Goal: Task Accomplishment & Management: Manage account settings

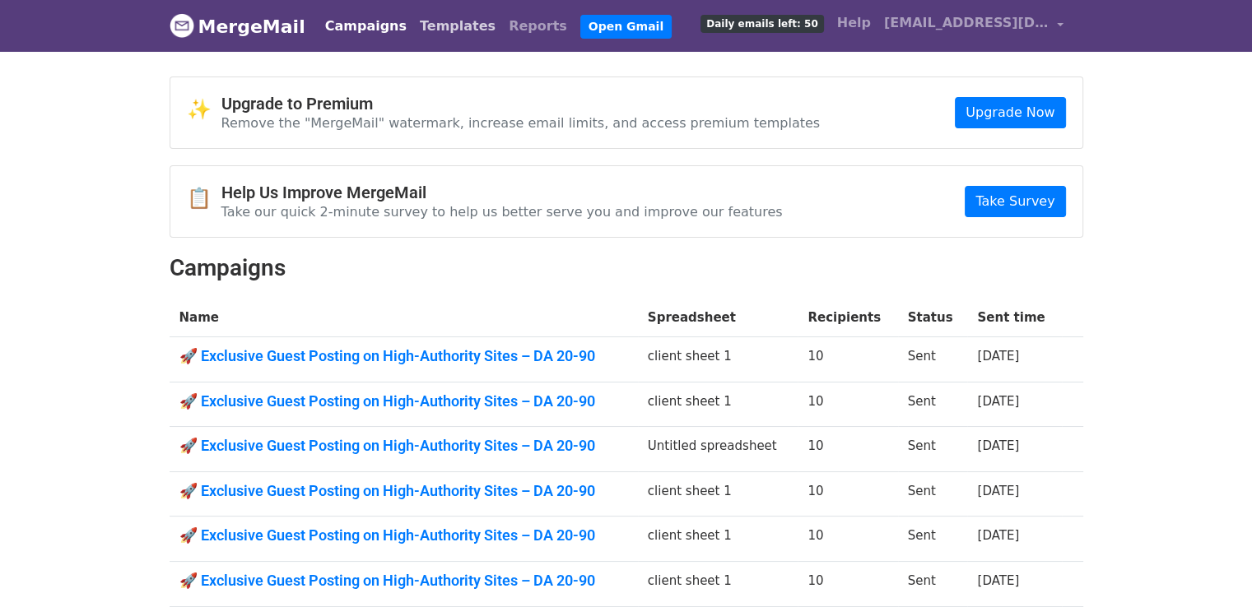
click at [441, 25] on link "Templates" at bounding box center [457, 26] width 89 height 33
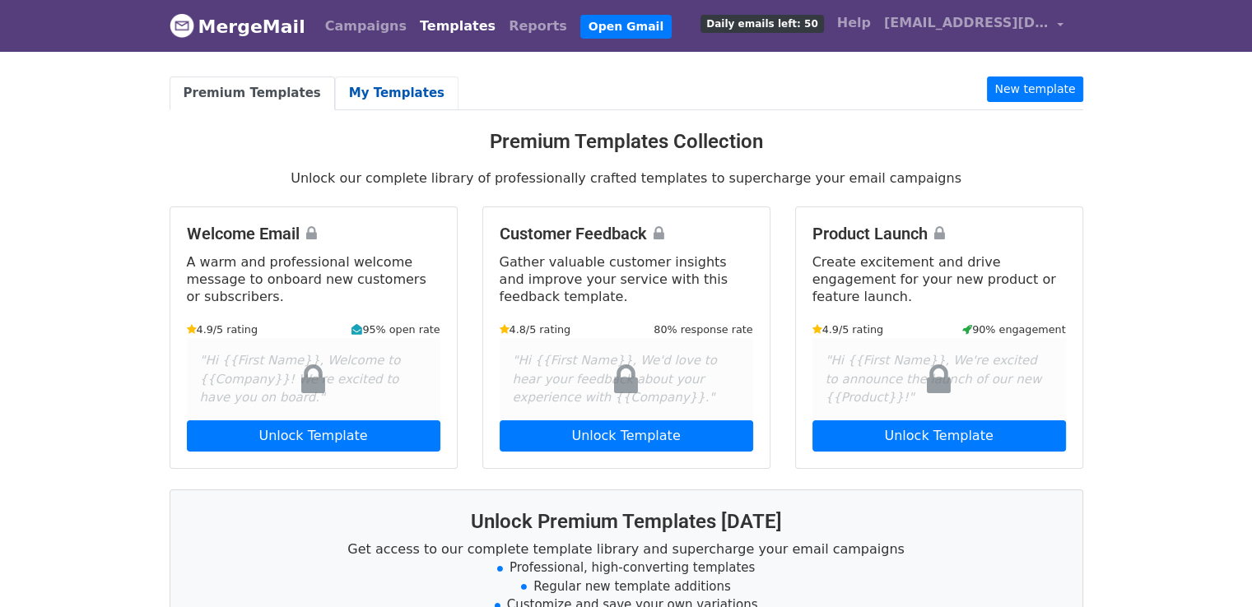
click at [381, 91] on link "My Templates" at bounding box center [396, 94] width 123 height 34
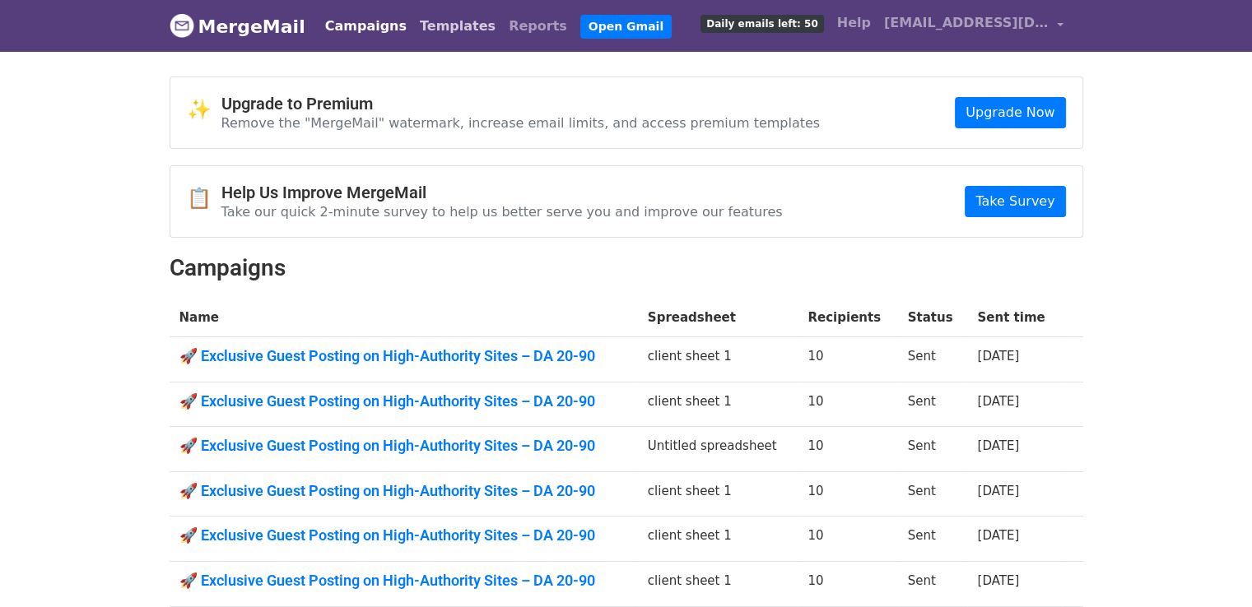
click at [446, 30] on link "Templates" at bounding box center [457, 26] width 89 height 33
click at [444, 30] on link "Templates" at bounding box center [457, 26] width 89 height 33
click at [453, 27] on link "Templates" at bounding box center [457, 26] width 89 height 33
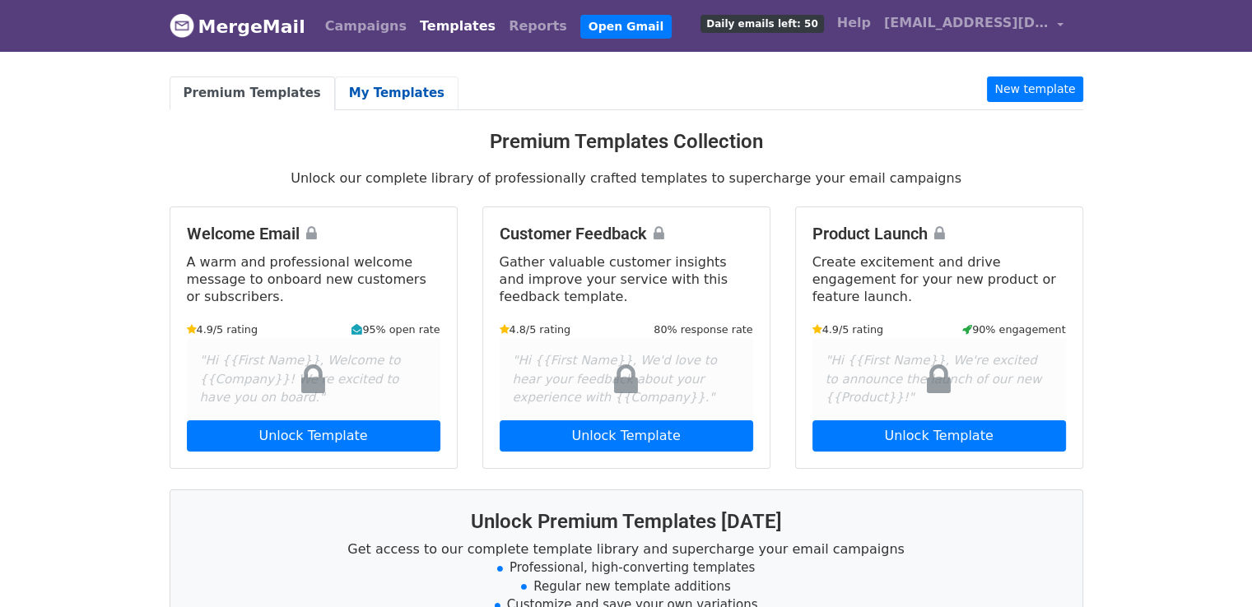
click at [392, 100] on link "My Templates" at bounding box center [396, 94] width 123 height 34
click at [398, 86] on link "My Templates" at bounding box center [396, 94] width 123 height 34
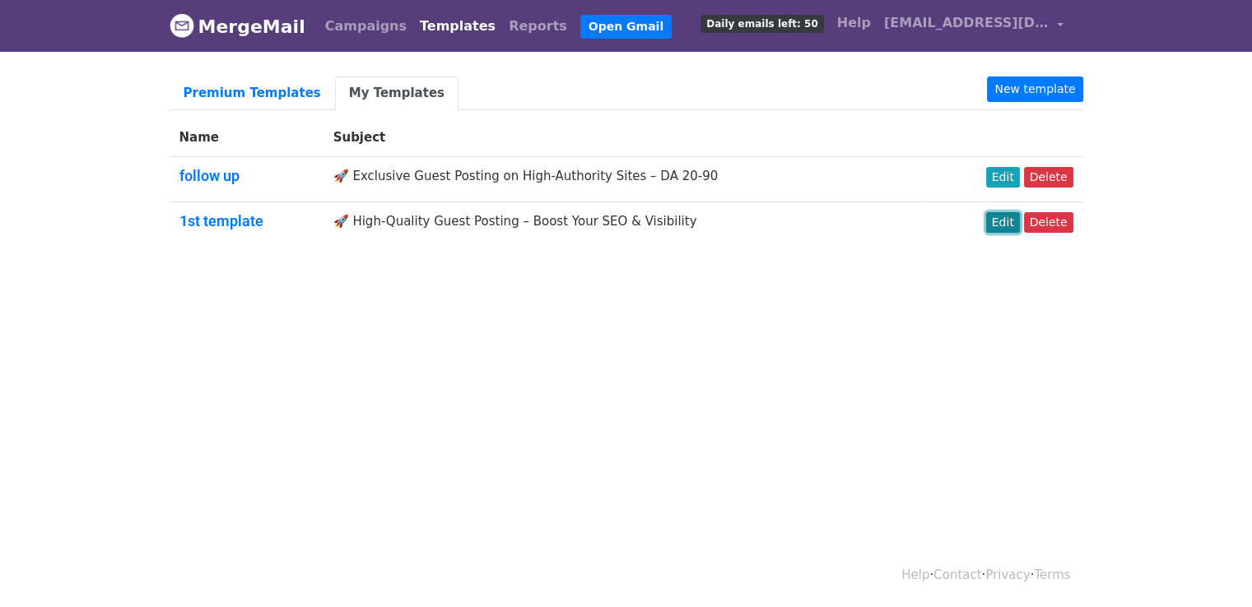
click at [1016, 215] on link "Edit" at bounding box center [1003, 222] width 34 height 21
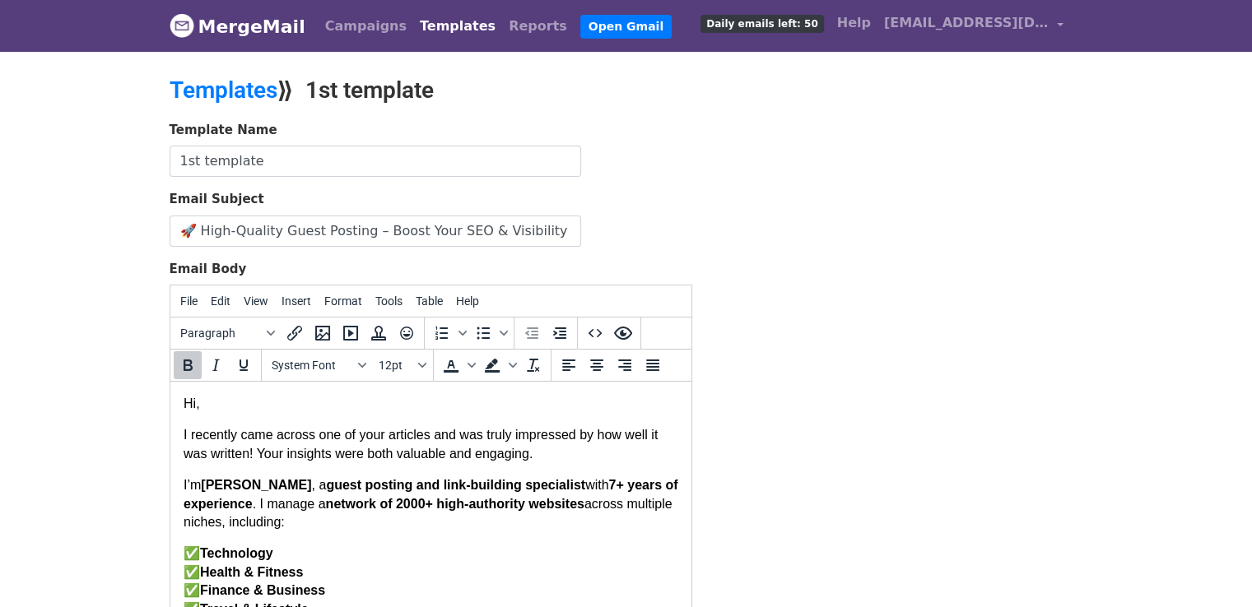
click at [266, 490] on p "I’m Ava Lucas , a guest posting and link-building specialist with 7 + years of …" at bounding box center [430, 503] width 495 height 55
drag, startPoint x: 200, startPoint y: 486, endPoint x: 239, endPoint y: 488, distance: 39.5
click at [239, 488] on p "I’m Brielle, a guest posting and link-building specialist with 7 + years of exp…" at bounding box center [430, 503] width 495 height 55
click at [189, 369] on icon "Bold" at bounding box center [188, 365] width 20 height 20
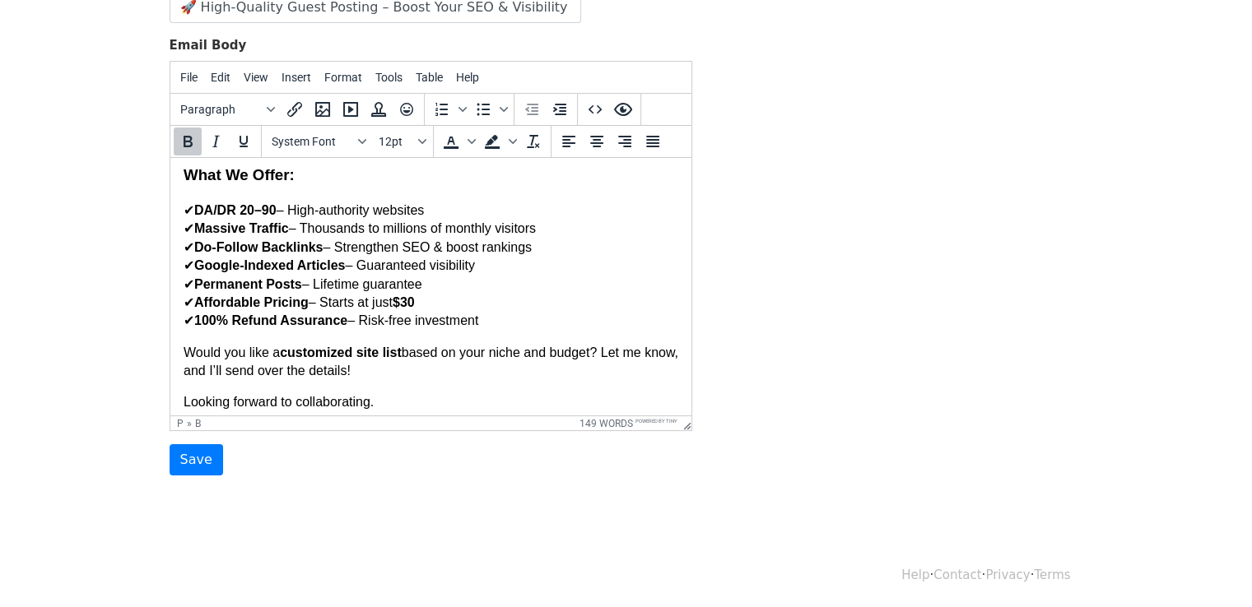
scroll to position [323, 0]
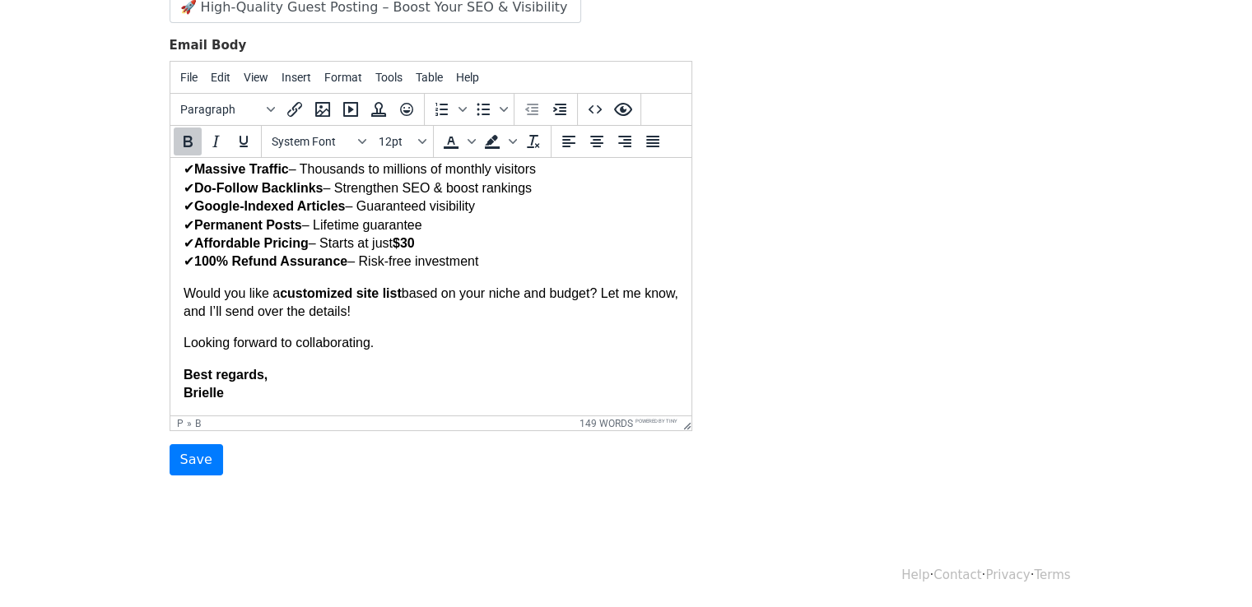
drag, startPoint x: 686, startPoint y: 258, endPoint x: 865, endPoint y: 557, distance: 348.7
click at [210, 460] on input "Save" at bounding box center [195, 459] width 53 height 31
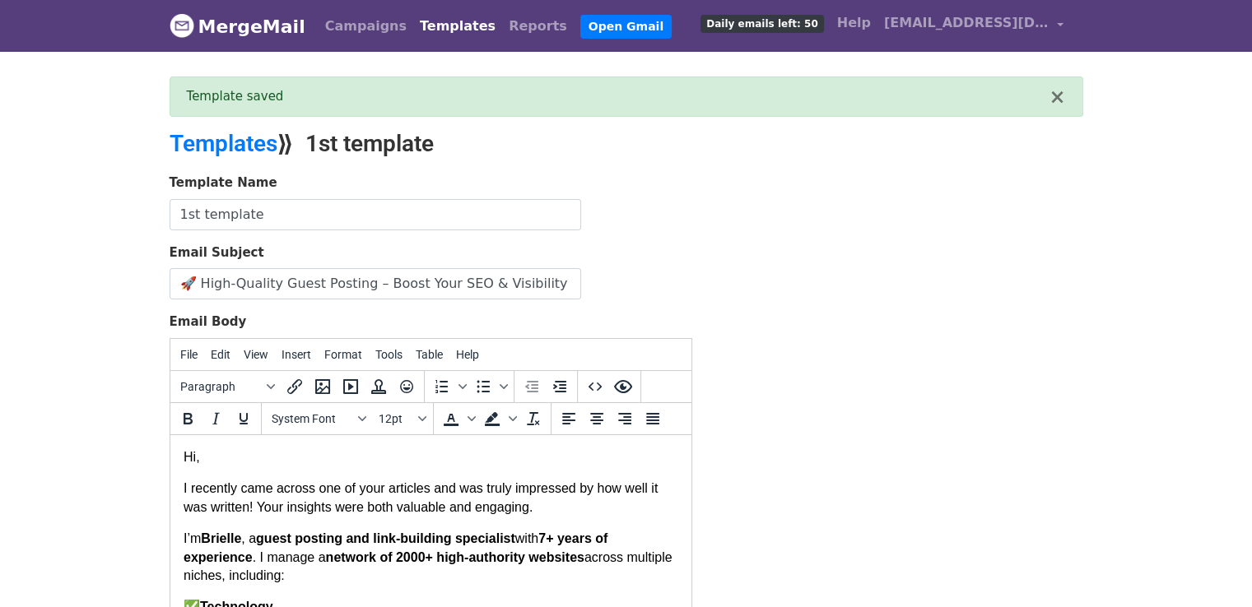
drag, startPoint x: 686, startPoint y: 481, endPoint x: 901, endPoint y: 903, distance: 473.6
